Goal: Information Seeking & Learning: Find specific page/section

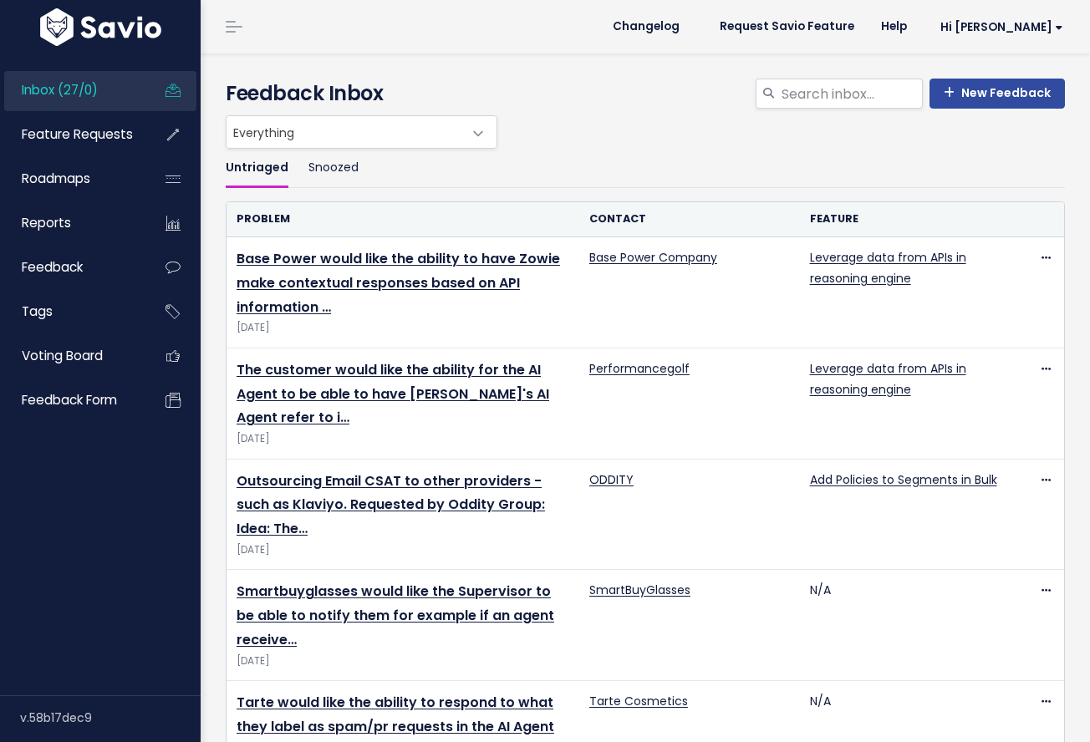
click at [822, 113] on div "New Feedback Feedback Inbox" at bounding box center [645, 97] width 864 height 37
click at [826, 99] on input "search" at bounding box center [851, 94] width 143 height 30
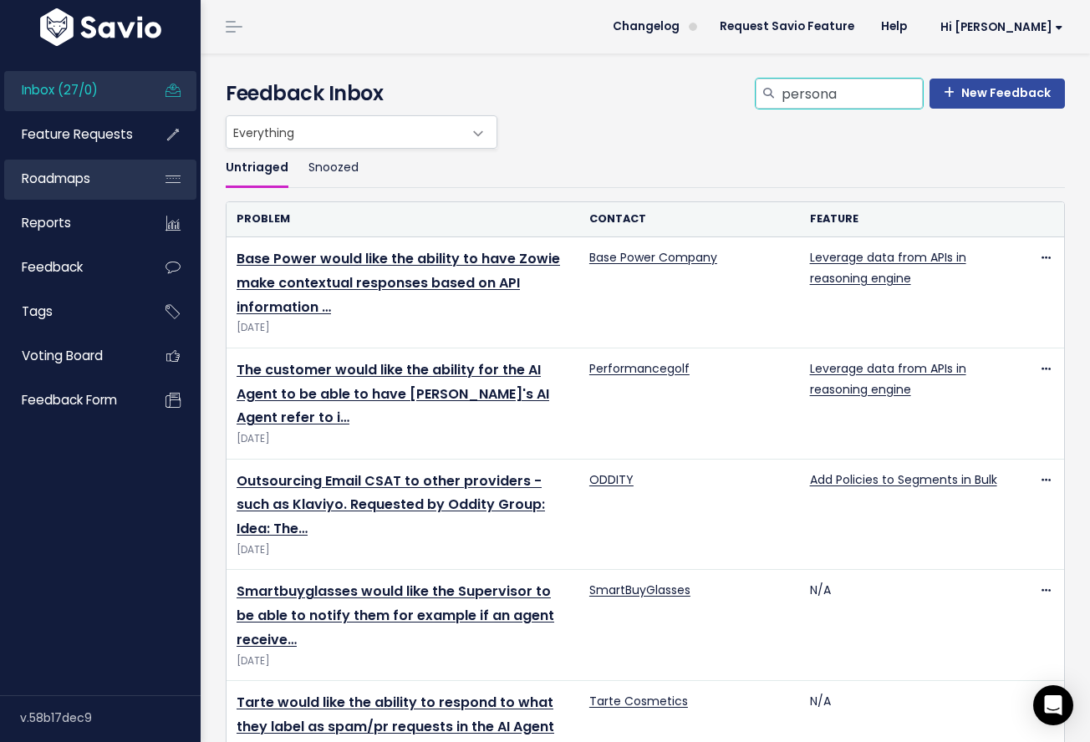
type input "persona"
click at [87, 186] on span "Roadmaps" at bounding box center [56, 179] width 69 height 18
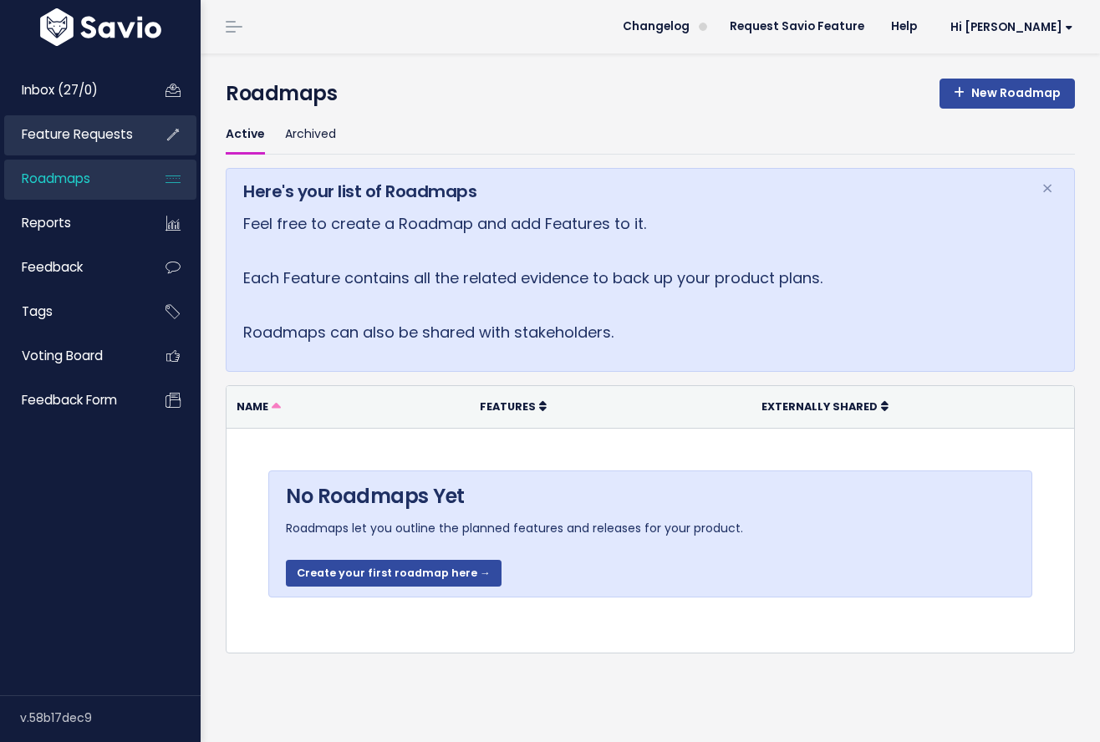
click at [65, 139] on span "Feature Requests" at bounding box center [77, 134] width 111 height 18
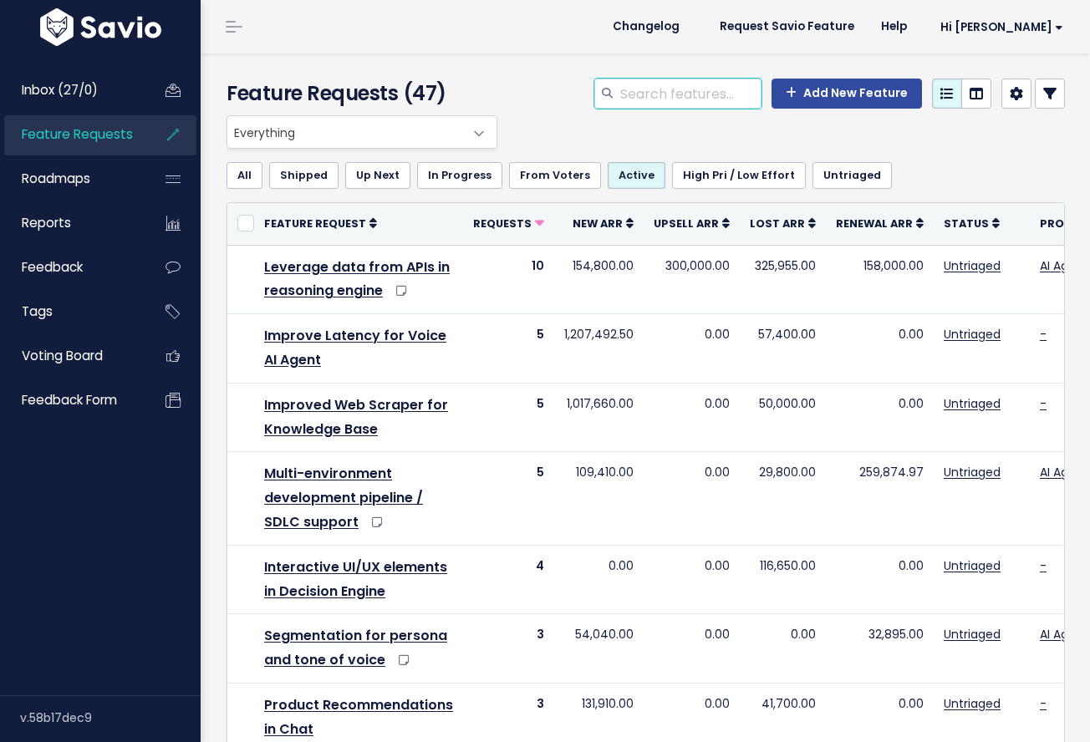
click at [709, 97] on input "search" at bounding box center [689, 94] width 143 height 30
type input "persona"
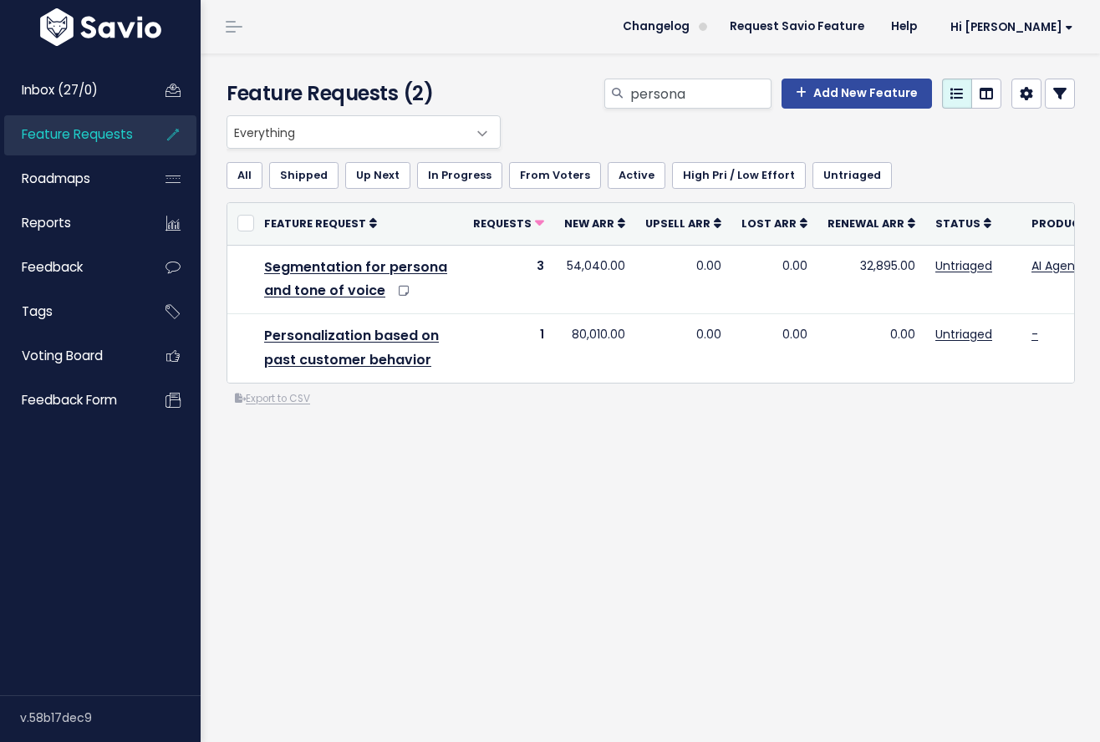
click at [699, 140] on div "Everything Any Product: Any Product Area Any Product: No Product Area No Produc…" at bounding box center [646, 131] width 848 height 33
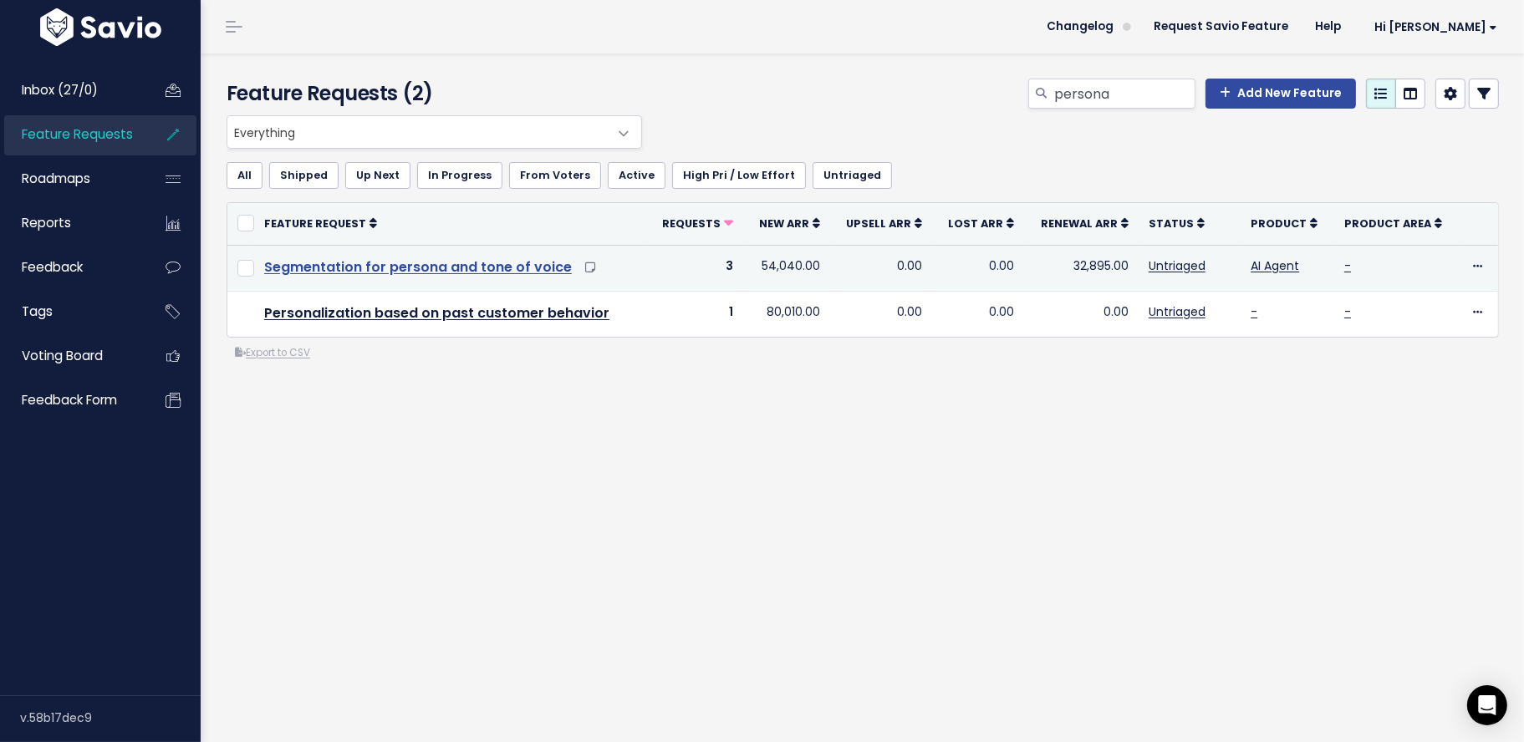
click at [469, 267] on link "Segmentation for persona and tone of voice" at bounding box center [418, 266] width 308 height 19
